Goal: Information Seeking & Learning: Understand process/instructions

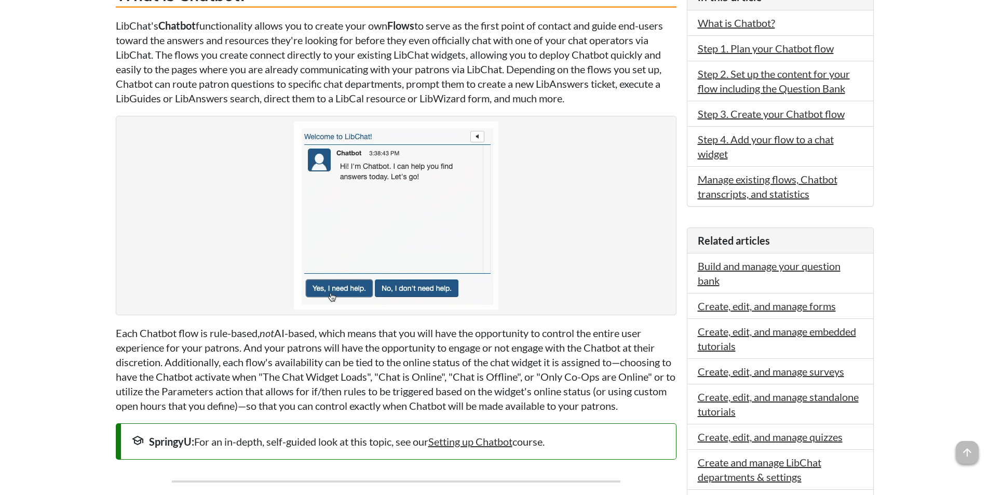
scroll to position [364, 0]
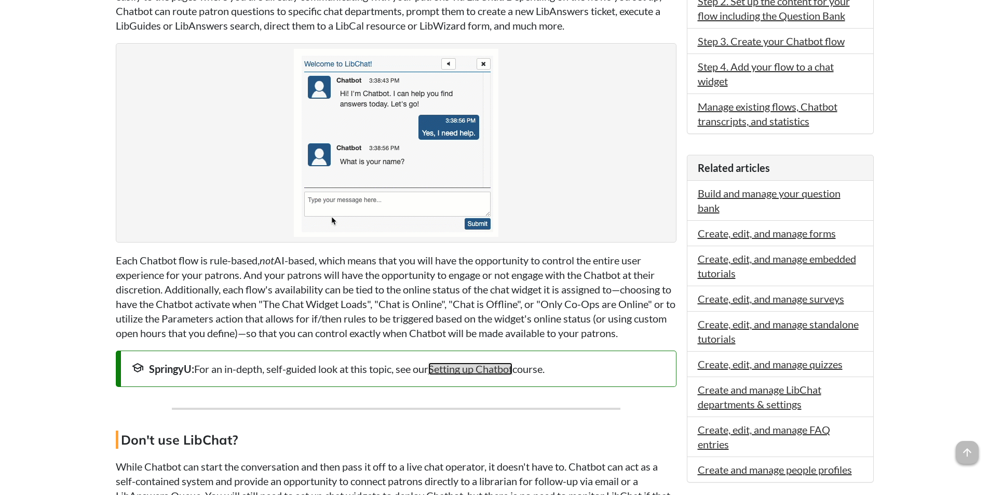
click at [502, 374] on link "Setting up Chatbot" at bounding box center [470, 368] width 84 height 12
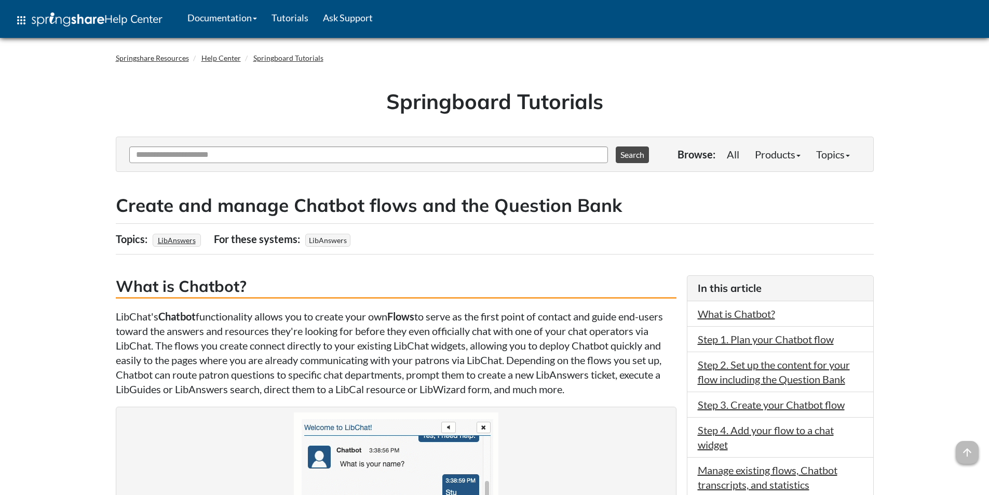
scroll to position [364, 0]
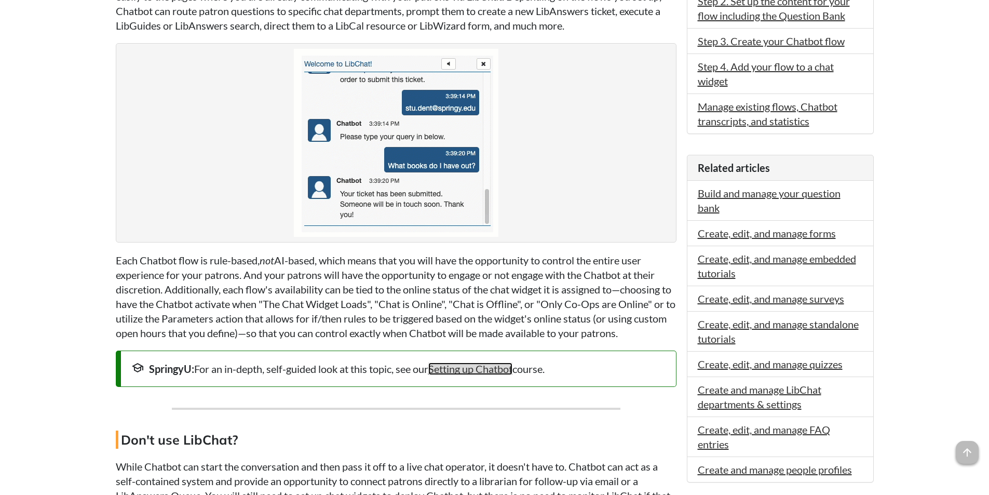
click at [466, 372] on link "Setting up Chatbot" at bounding box center [470, 368] width 84 height 12
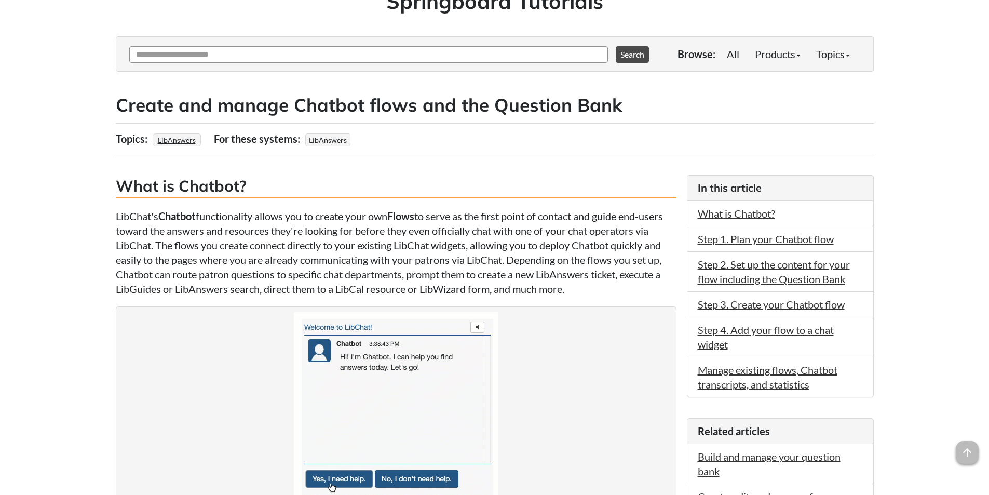
scroll to position [156, 0]
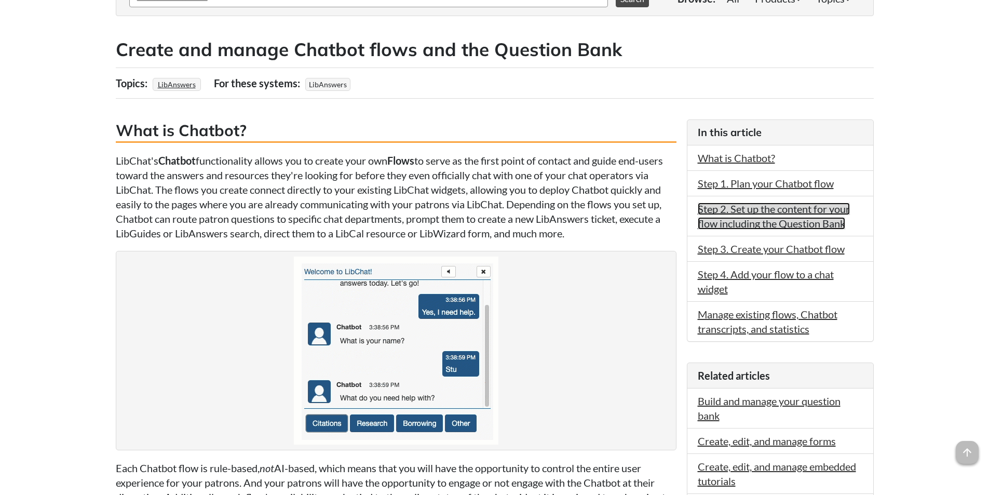
click at [756, 223] on link "Step 2. Set up the content for your flow including the Question Bank" at bounding box center [774, 216] width 152 height 27
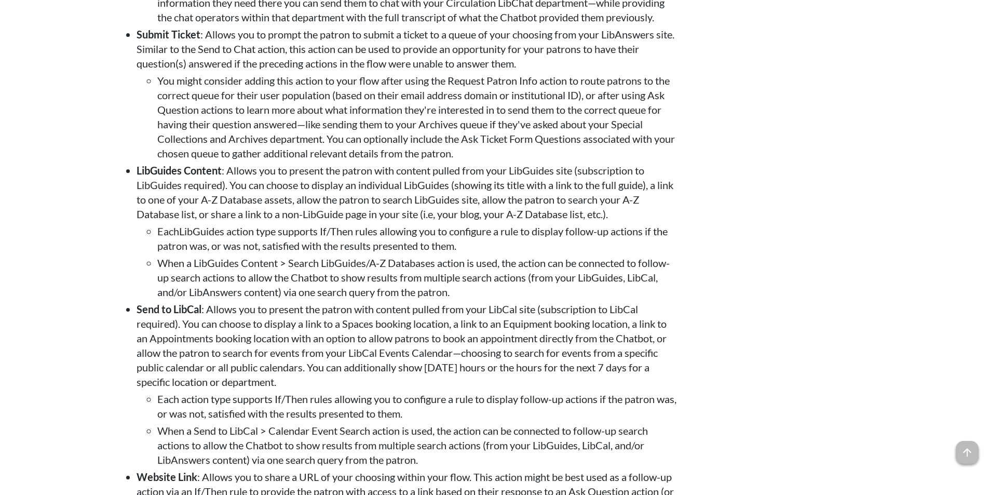
scroll to position [2384, 0]
